Goal: Transaction & Acquisition: Subscribe to service/newsletter

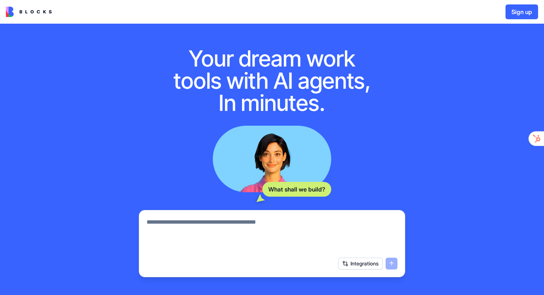
scroll to position [73, 0]
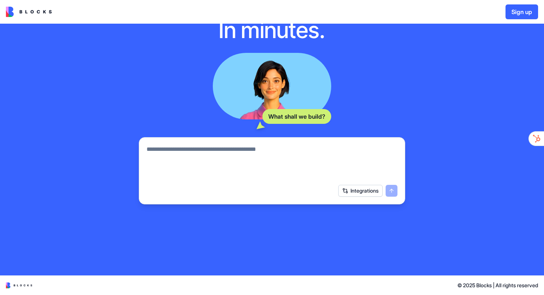
click at [356, 191] on button "Integrations" at bounding box center [360, 191] width 44 height 12
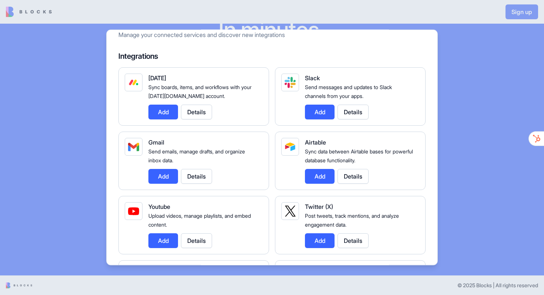
scroll to position [96, 0]
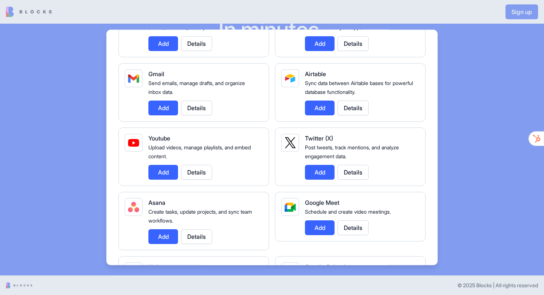
click at [354, 109] on button "Details" at bounding box center [353, 108] width 31 height 15
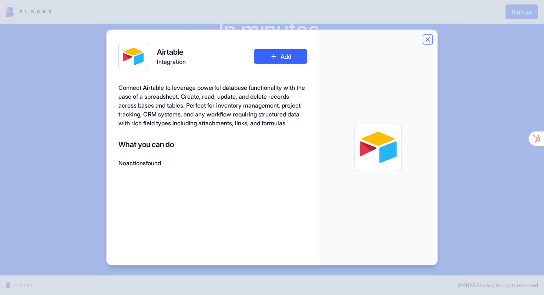
click at [426, 40] on button "Close" at bounding box center [427, 39] width 7 height 7
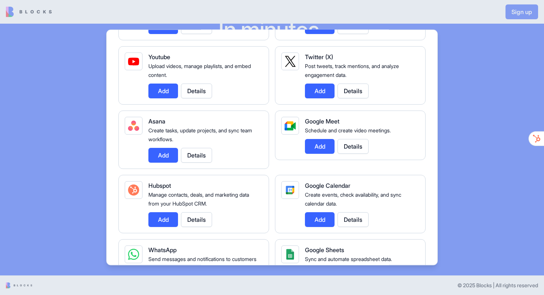
scroll to position [224, 0]
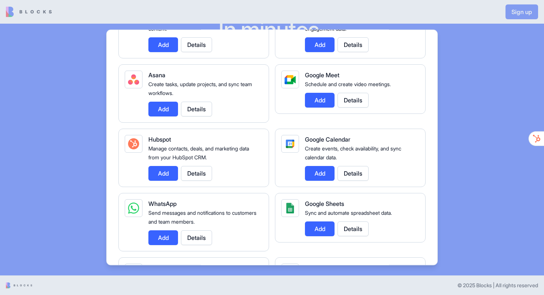
click at [199, 239] on button "Details" at bounding box center [196, 238] width 31 height 15
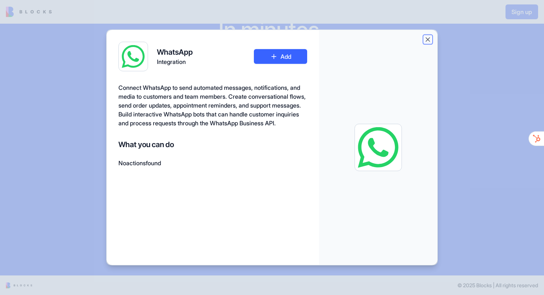
click at [427, 38] on button "Close" at bounding box center [427, 39] width 7 height 7
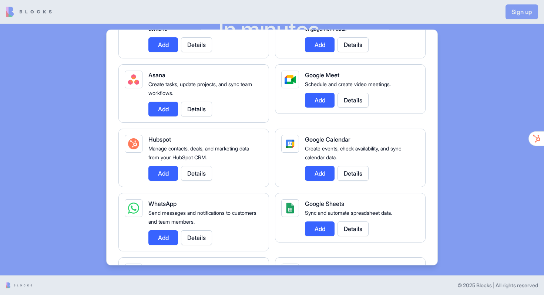
scroll to position [0, 0]
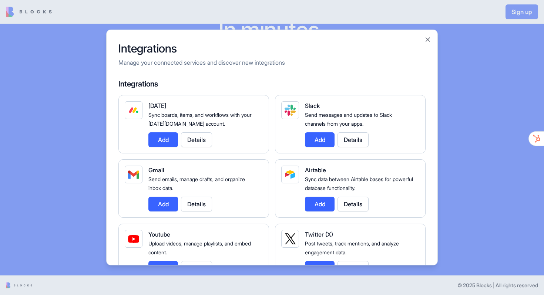
click at [59, 99] on div at bounding box center [272, 147] width 544 height 295
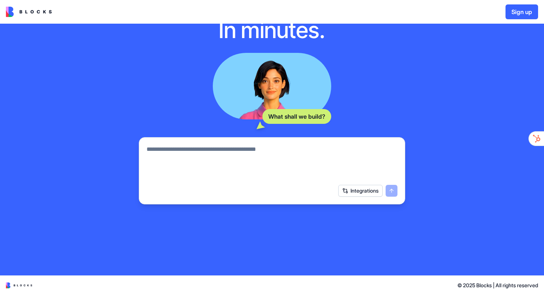
click at [38, 10] on img at bounding box center [29, 12] width 46 height 10
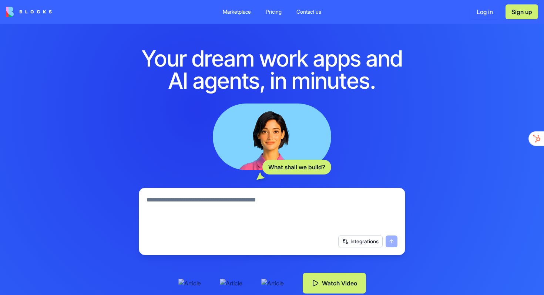
click at [272, 12] on div "Pricing" at bounding box center [274, 11] width 16 height 7
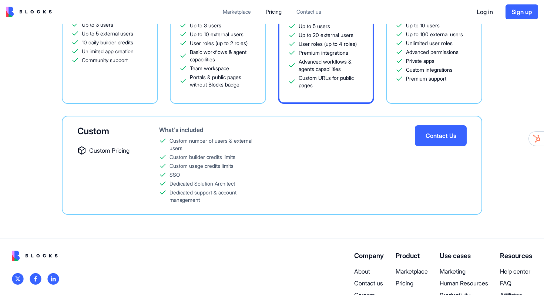
scroll to position [270, 0]
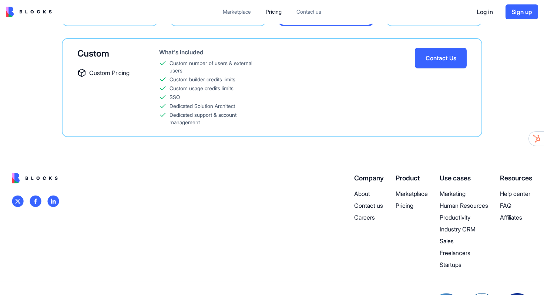
click at [446, 194] on p "Marketing" at bounding box center [464, 193] width 48 height 9
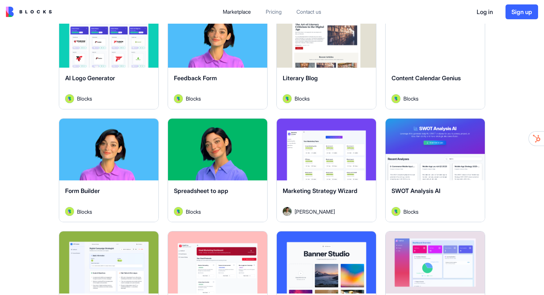
scroll to position [91, 0]
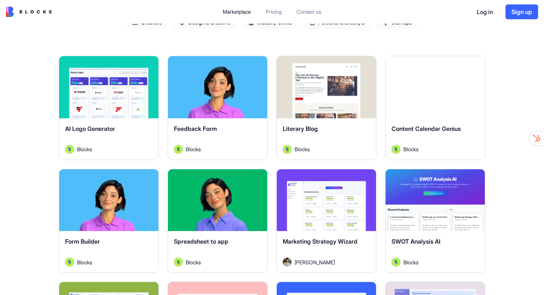
click at [208, 130] on span "Feedback Form" at bounding box center [195, 128] width 43 height 7
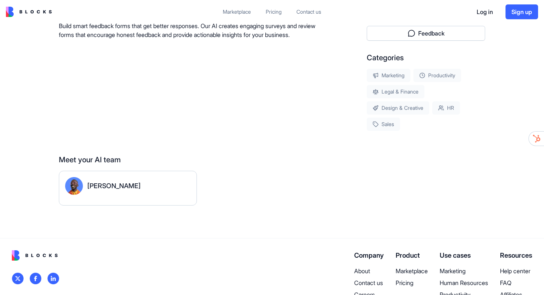
scroll to position [42, 0]
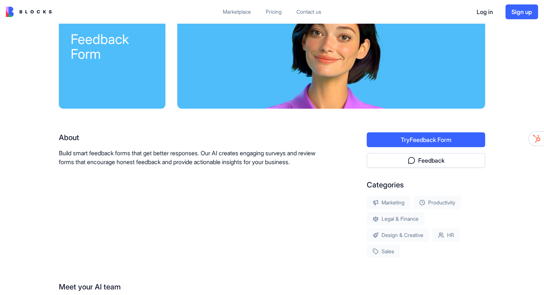
click at [407, 140] on button "Try Feedback Form" at bounding box center [426, 139] width 118 height 15
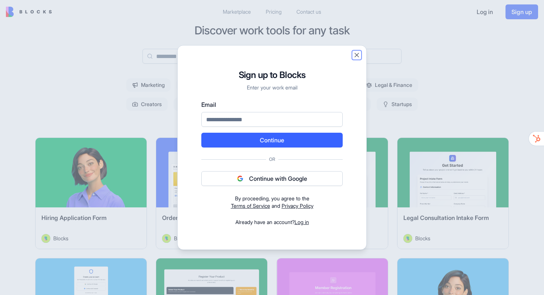
click at [356, 54] on button "Close" at bounding box center [356, 54] width 7 height 7
